Goal: Contribute content: Contribute content

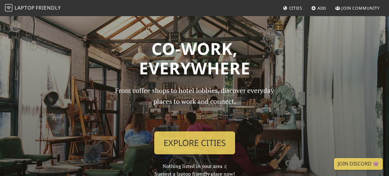
scroll to position [75, 0]
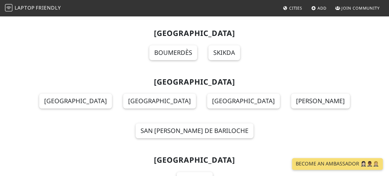
scroll to position [116, 0]
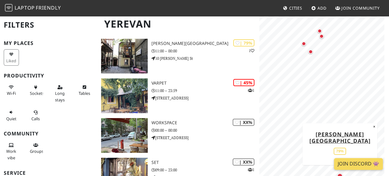
click at [361, 164] on link "Join Discord 👾" at bounding box center [358, 164] width 49 height 12
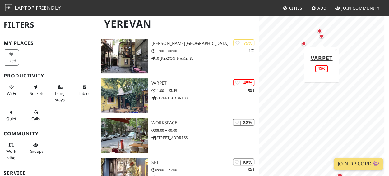
scroll to position [150, 0]
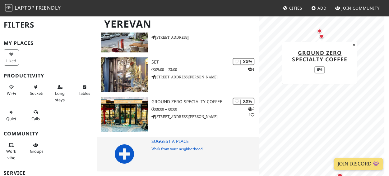
click at [131, 157] on icon at bounding box center [124, 154] width 20 height 20
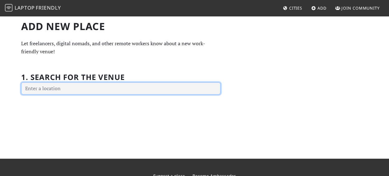
click at [115, 91] on input "text" at bounding box center [120, 89] width 199 height 12
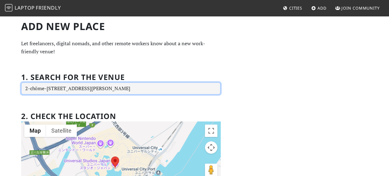
scroll to position [147, 0]
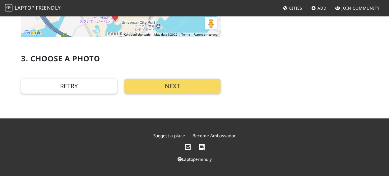
type input "2-chōme-1-33 Sakurajima, Konohana Ward, Osaka, 554-0031, Japan"
click at [193, 87] on button "Next" at bounding box center [172, 86] width 96 height 15
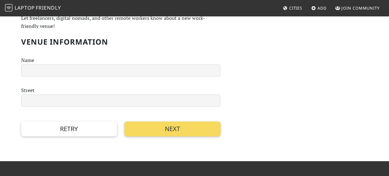
scroll to position [0, 0]
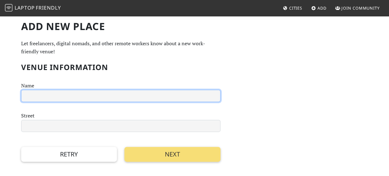
click at [134, 98] on input "text" at bounding box center [120, 96] width 199 height 12
type input "Hamza"
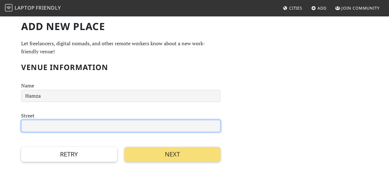
click at [128, 123] on input "text" at bounding box center [120, 126] width 199 height 12
type input "2"
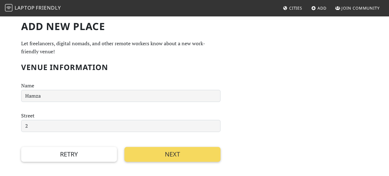
click at [170, 149] on button "Next" at bounding box center [172, 154] width 96 height 15
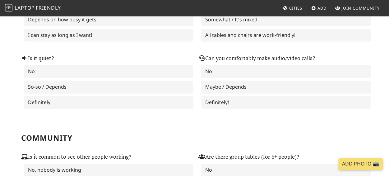
scroll to position [199, 0]
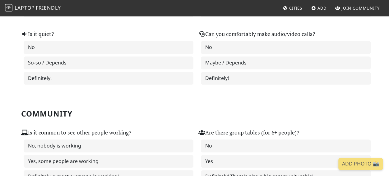
click at [358, 160] on link "Add Photo 📸" at bounding box center [360, 164] width 44 height 12
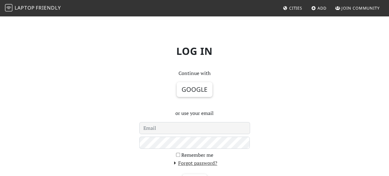
click at [218, 131] on input "email" at bounding box center [194, 128] width 111 height 12
type input "H"
type input "hamzalashari390"
click at [210, 165] on link "Forgot password?" at bounding box center [194, 163] width 45 height 7
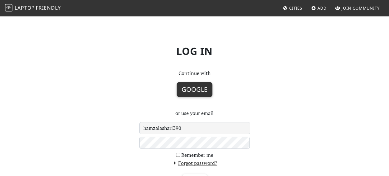
click at [199, 90] on button "Google" at bounding box center [194, 89] width 36 height 15
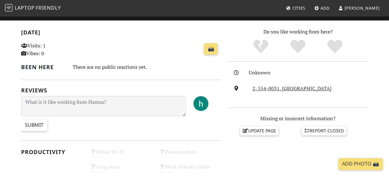
scroll to position [137, 0]
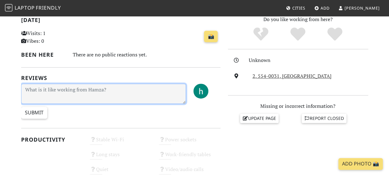
click at [146, 93] on textarea at bounding box center [103, 94] width 165 height 20
type textarea "Cars Buisnees"
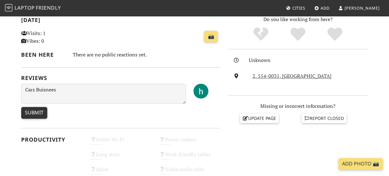
click at [38, 115] on input "Submit" at bounding box center [34, 113] width 26 height 12
type input "Create Review"
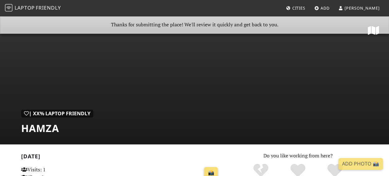
click at [372, 165] on link "Add Photo 📸" at bounding box center [360, 164] width 44 height 12
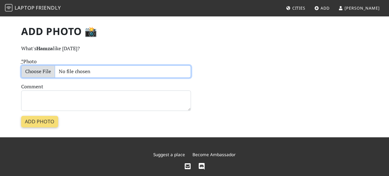
click at [69, 75] on input "* Photo" at bounding box center [106, 72] width 170 height 12
type input "C:\fakepath\WhatsApp Image 2025-08-06 at 23.27.04_232e4777.jpg"
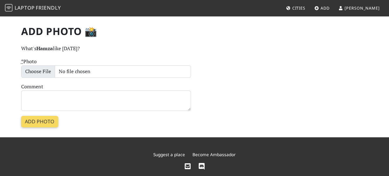
click at [48, 126] on input "Add photo" at bounding box center [39, 122] width 37 height 12
click at [50, 123] on form "* Photo Comment Add photo" at bounding box center [106, 93] width 170 height 70
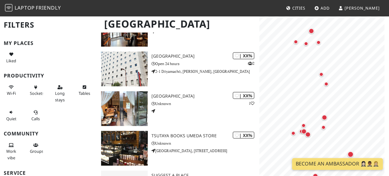
scroll to position [548, 0]
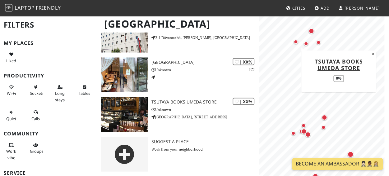
click at [340, 77] on div "0%" at bounding box center [338, 78] width 10 height 7
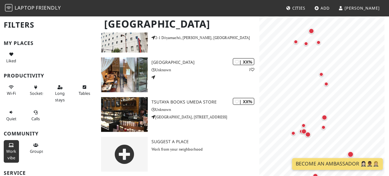
click at [7, 152] on span "Work vibe" at bounding box center [11, 155] width 10 height 12
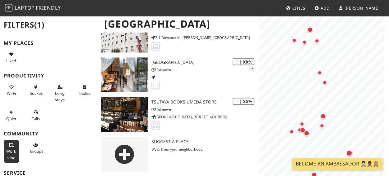
click at [6, 152] on span "Work vibe" at bounding box center [11, 155] width 10 height 12
click at [5, 153] on button "Work vibe" at bounding box center [11, 151] width 15 height 23
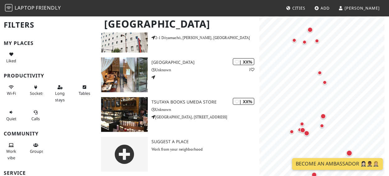
click at [356, 163] on link "Become an Ambassador 🤵🏻‍♀️🤵🏾‍♂️🤵🏼‍♀️" at bounding box center [337, 164] width 91 height 12
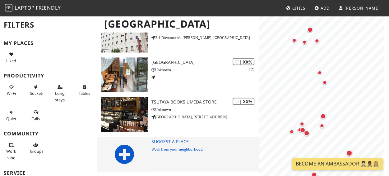
click at [158, 149] on p "Work from your neighborhood" at bounding box center [205, 149] width 108 height 6
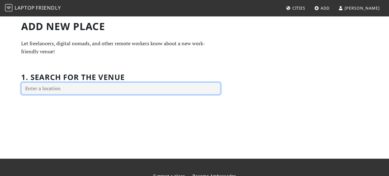
click at [115, 93] on input "text" at bounding box center [120, 89] width 199 height 12
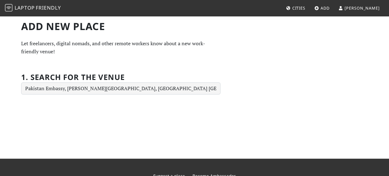
click at [112, 103] on div "Add new Place Let freelancers, digital nomads, and other remote workers know ab…" at bounding box center [194, 88] width 389 height 144
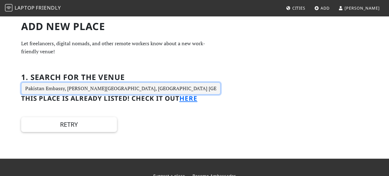
click at [172, 89] on input "Pakistan Embassy, [PERSON_NAME][GEOGRAPHIC_DATA], [GEOGRAPHIC_DATA] [GEOGRAPHIC…" at bounding box center [120, 89] width 199 height 12
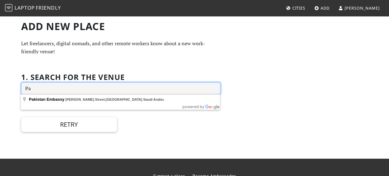
type input "P"
